Goal: Navigation & Orientation: Understand site structure

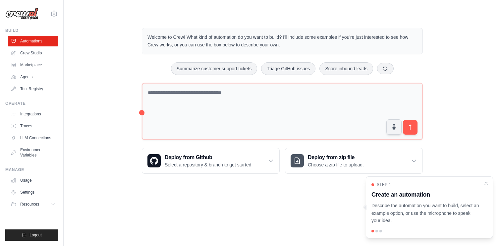
click at [447, 83] on div "Welcome to Crew! What kind of automation do you want to build? I'll include som…" at bounding box center [282, 100] width 416 height 167
click at [79, 90] on div "Welcome to Crew! What kind of automation do you want to build? I'll include som…" at bounding box center [282, 100] width 416 height 167
click at [273, 159] on icon at bounding box center [271, 160] width 7 height 7
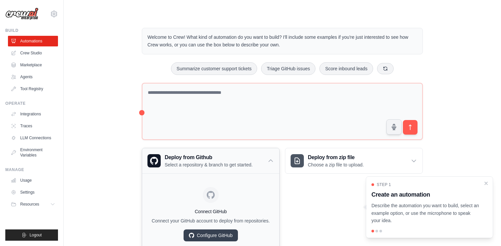
click at [273, 159] on icon at bounding box center [271, 160] width 7 height 7
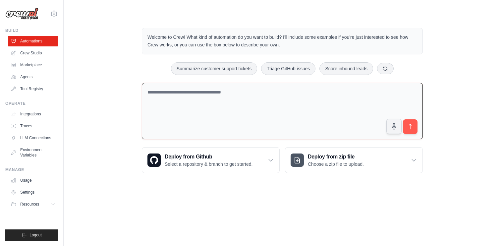
click at [199, 103] on textarea at bounding box center [282, 111] width 281 height 57
click at [44, 54] on link "Crew Studio" at bounding box center [34, 53] width 50 height 11
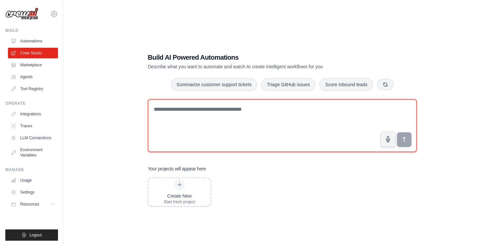
click at [162, 116] on textarea at bounding box center [282, 125] width 269 height 53
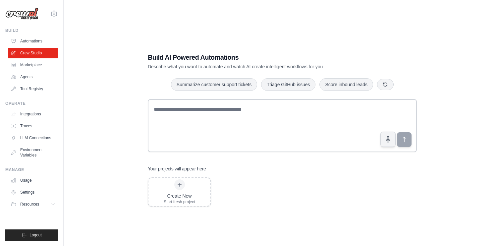
click at [174, 55] on h1 "Build AI Powered Automations" at bounding box center [259, 57] width 223 height 9
click at [251, 65] on p "Describe what you want to automate and watch AI create intelligent workflows fo…" at bounding box center [259, 66] width 223 height 7
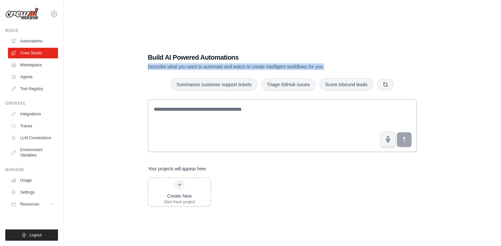
click at [251, 65] on p "Describe what you want to automate and watch AI create intelligent workflows fo…" at bounding box center [259, 66] width 223 height 7
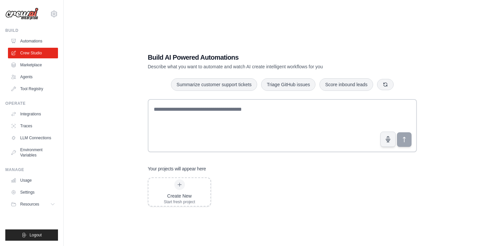
click at [263, 65] on p "Describe what you want to automate and watch AI create intelligent workflows fo…" at bounding box center [259, 66] width 223 height 7
click at [49, 62] on link "Marketplace" at bounding box center [34, 65] width 50 height 11
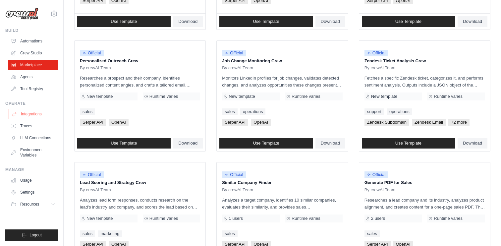
scroll to position [312, 0]
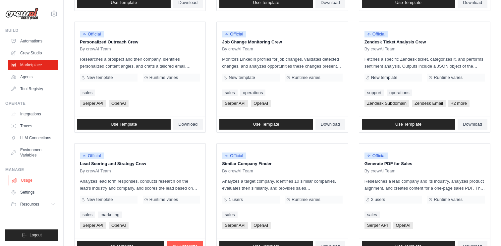
click at [40, 179] on link "Usage" at bounding box center [34, 180] width 50 height 11
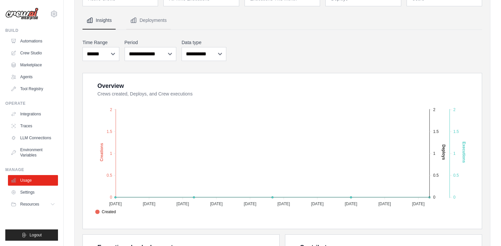
scroll to position [52, 0]
click at [42, 198] on ul "Usage Settings Resources Documentation Blog" at bounding box center [33, 192] width 50 height 34
click at [41, 196] on link "Settings" at bounding box center [34, 192] width 50 height 11
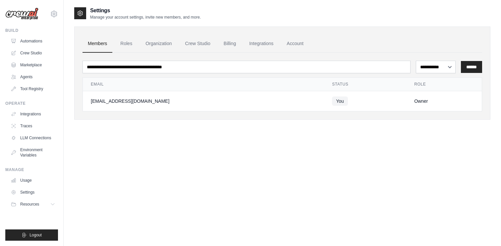
click at [45, 211] on ul "Build Automations Crew Studio Marketplace Agents" at bounding box center [31, 134] width 53 height 213
click at [46, 200] on button "Resources" at bounding box center [34, 204] width 50 height 11
